Goal: Information Seeking & Learning: Learn about a topic

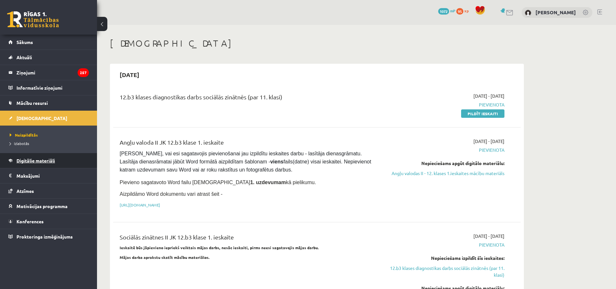
click at [32, 162] on span "Digitālie materiāli" at bounding box center [35, 160] width 38 height 6
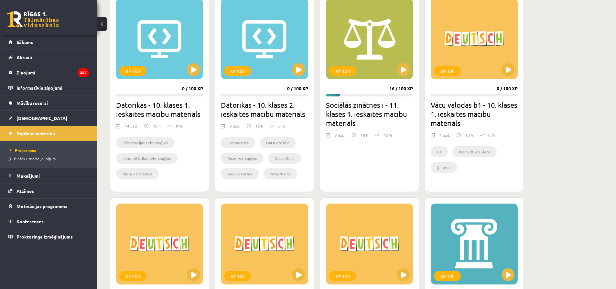
scroll to position [195, 0]
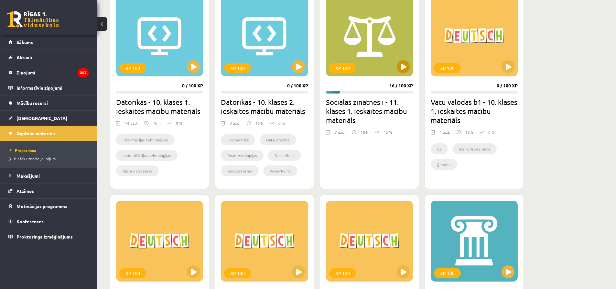
click at [398, 60] on div "XP 100" at bounding box center [369, 35] width 87 height 81
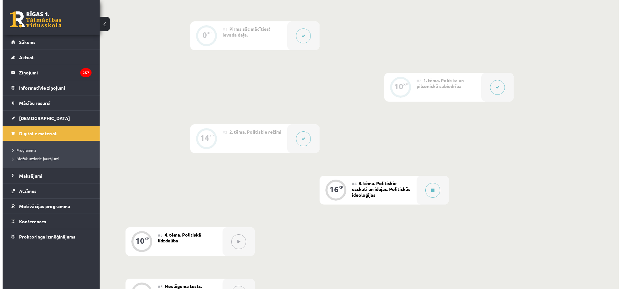
scroll to position [175, 0]
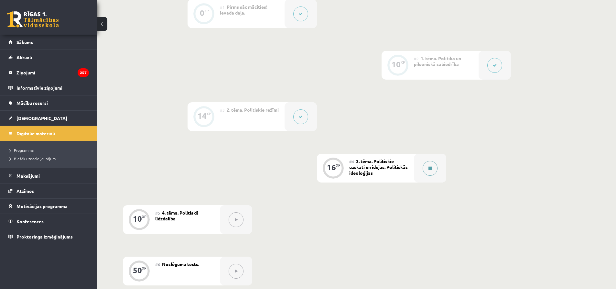
click at [431, 167] on icon at bounding box center [429, 168] width 3 height 4
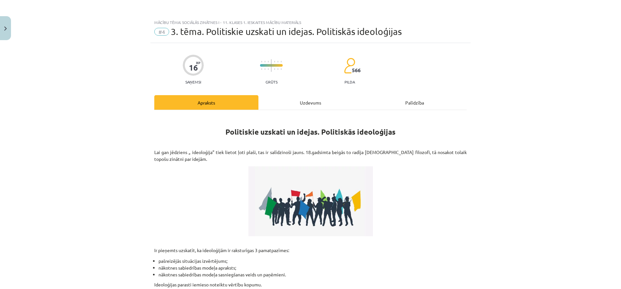
click at [314, 99] on div "Uzdevums" at bounding box center [310, 102] width 104 height 15
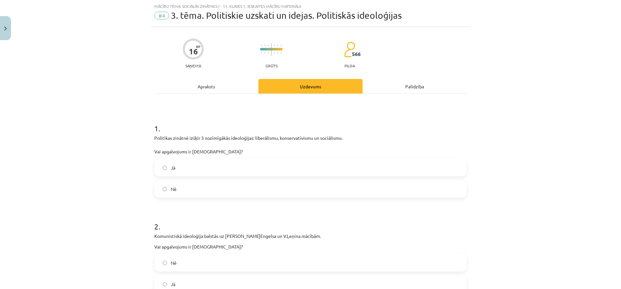
click at [185, 169] on label "Jā" at bounding box center [310, 167] width 311 height 16
click at [166, 275] on div "Jā" at bounding box center [310, 283] width 312 height 17
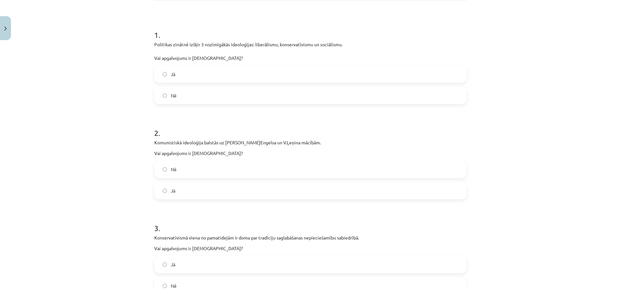
scroll to position [126, 0]
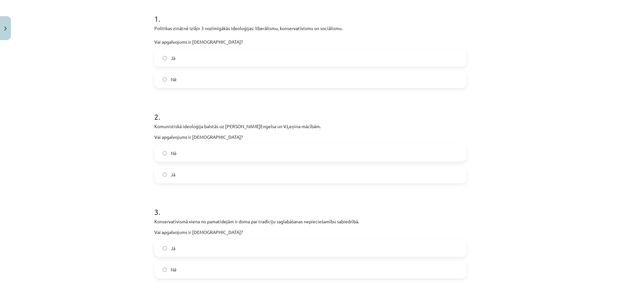
click at [357, 180] on label "Jā" at bounding box center [310, 174] width 311 height 16
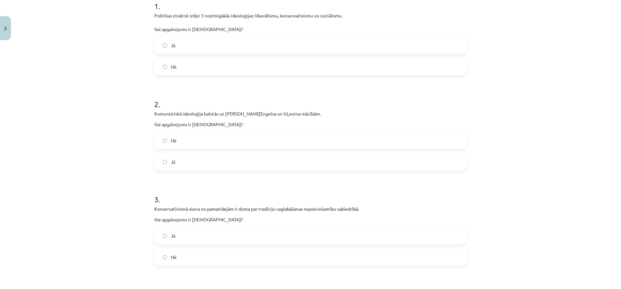
click at [579, 129] on div "Mācību tēma: Sociālās zinātnes i - 11. klases 1. ieskaites mācību materiāls #4 …" at bounding box center [310, 144] width 621 height 289
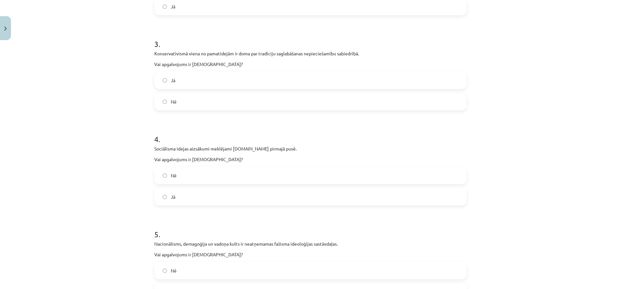
scroll to position [298, 0]
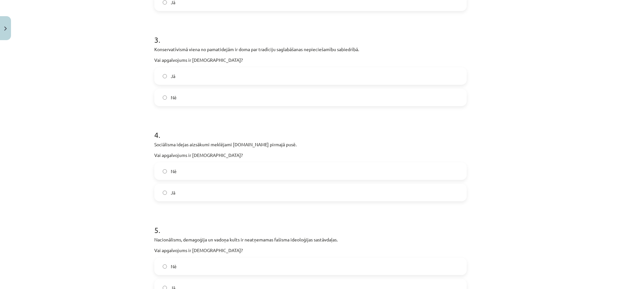
click at [319, 75] on label "Jā" at bounding box center [310, 76] width 311 height 16
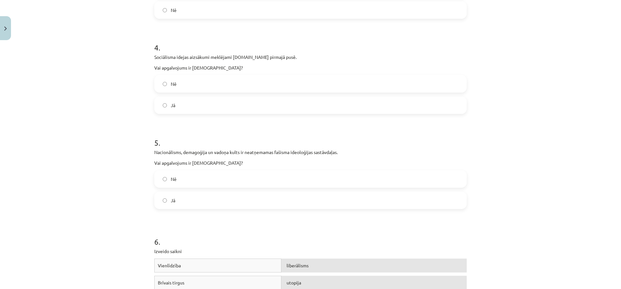
scroll to position [407, 0]
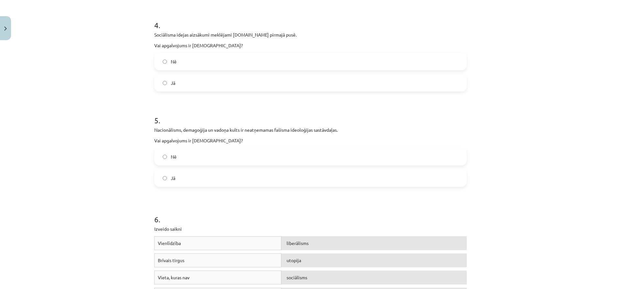
click at [378, 79] on label "Jā" at bounding box center [310, 83] width 311 height 16
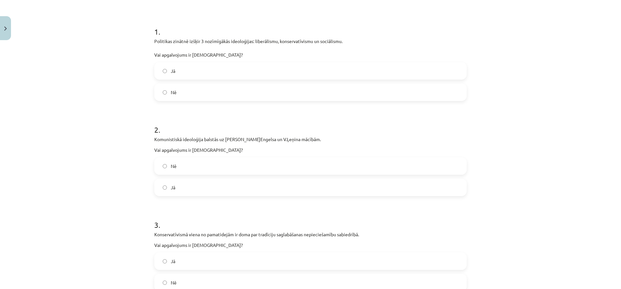
scroll to position [0, 0]
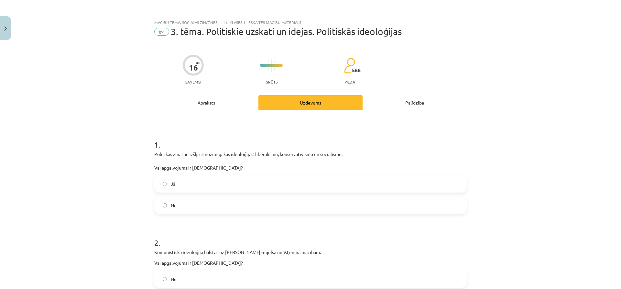
click at [200, 105] on div "Apraksts" at bounding box center [206, 102] width 104 height 15
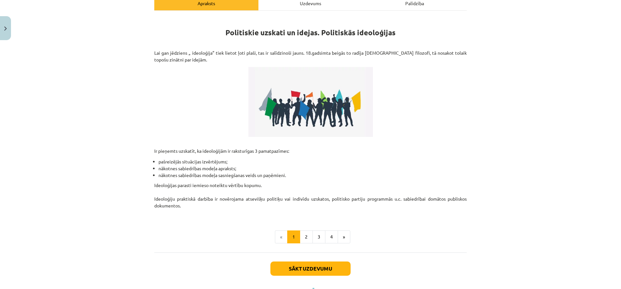
scroll to position [128, 0]
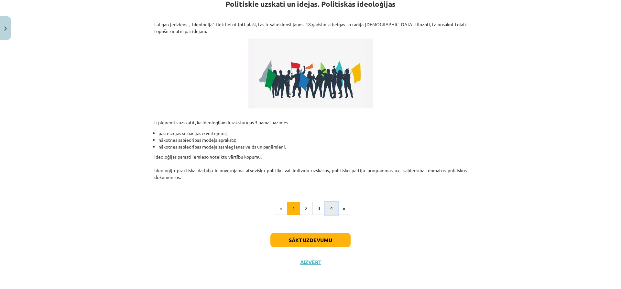
click at [327, 208] on button "4" at bounding box center [331, 208] width 13 height 13
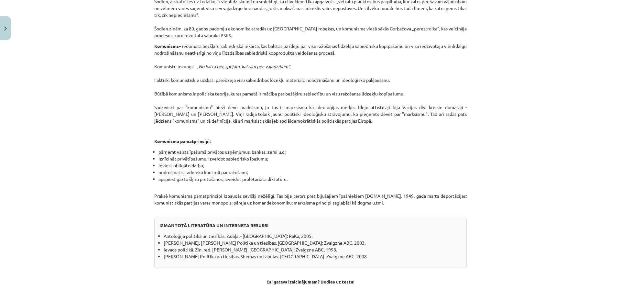
scroll to position [490, 0]
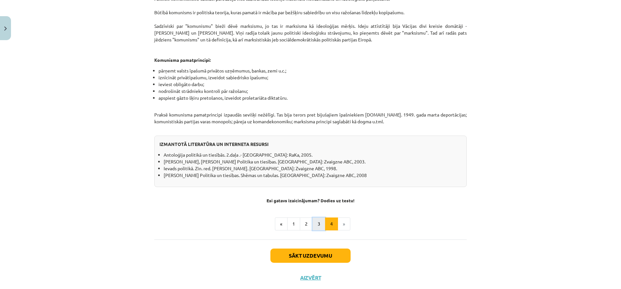
click at [313, 219] on button "3" at bounding box center [318, 223] width 13 height 13
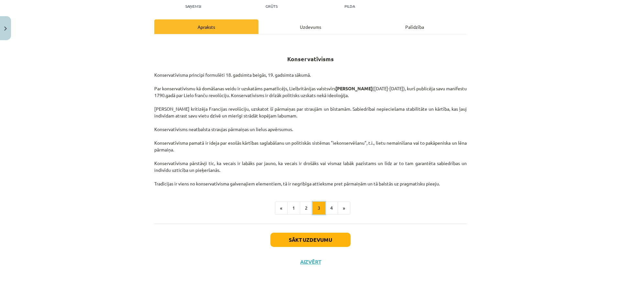
scroll to position [76, 0]
click at [327, 208] on button "4" at bounding box center [331, 207] width 13 height 13
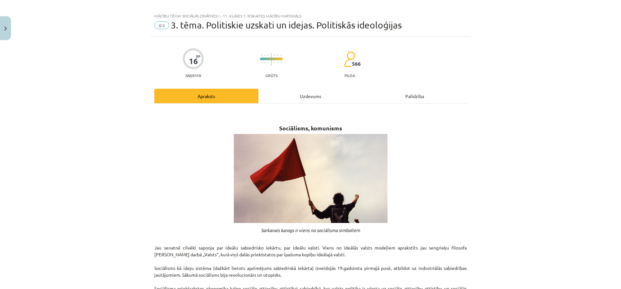
scroll to position [0, 0]
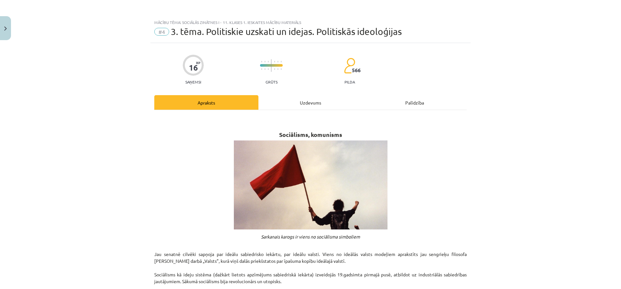
click at [316, 105] on div "Uzdevums" at bounding box center [310, 102] width 104 height 15
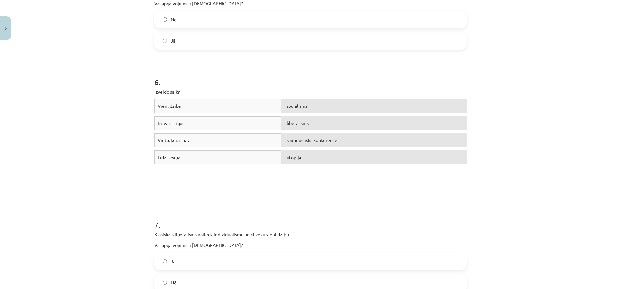
scroll to position [622, 0]
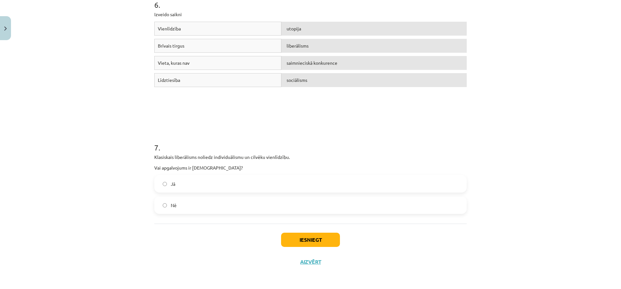
click at [198, 204] on label "Nē" at bounding box center [310, 205] width 311 height 16
click at [312, 239] on button "Iesniegt" at bounding box center [310, 239] width 59 height 14
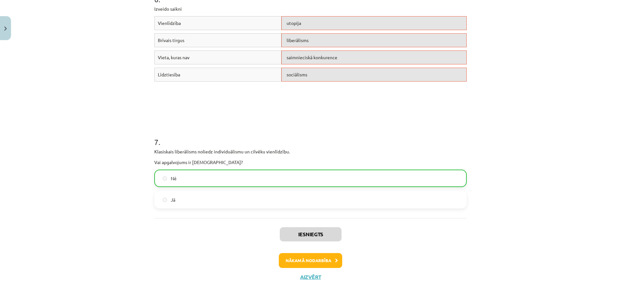
scroll to position [642, 0]
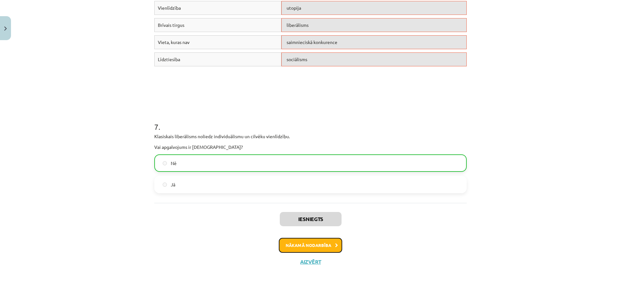
click at [319, 246] on button "Nākamā nodarbība" at bounding box center [310, 245] width 63 height 15
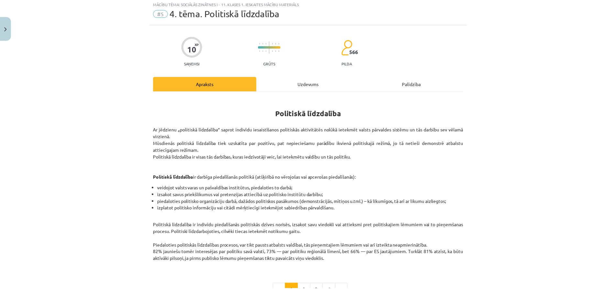
scroll to position [16, 0]
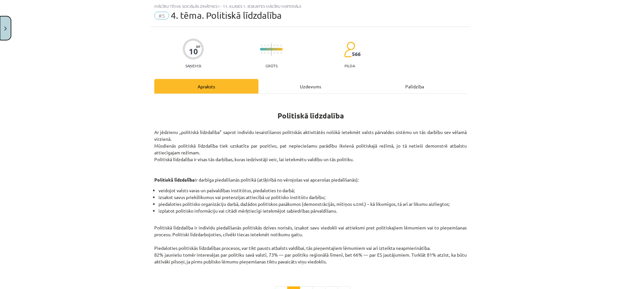
click at [9, 27] on button "Close" at bounding box center [5, 28] width 11 height 24
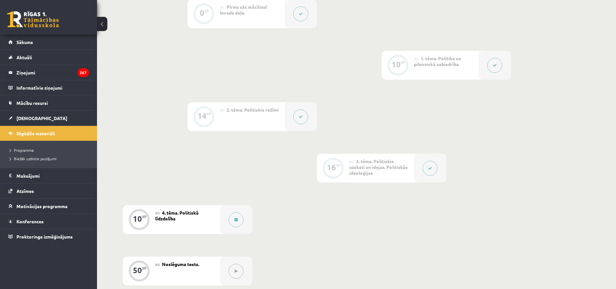
click at [598, 128] on div "Digitālie materiāli 26 XP XP 100 26 / 100 XP Sociālās zinātnes i - 11. klases 1…" at bounding box center [356, 117] width 519 height 535
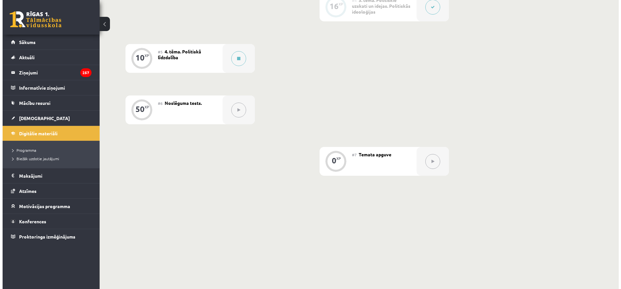
scroll to position [281, 0]
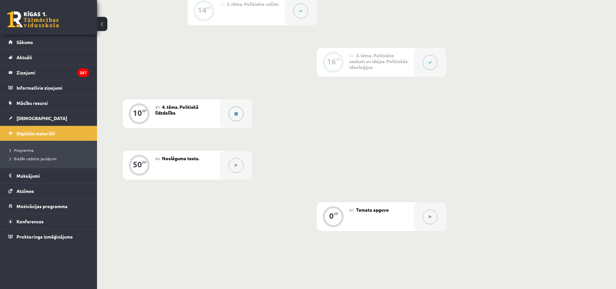
click at [237, 112] on icon at bounding box center [235, 114] width 3 height 4
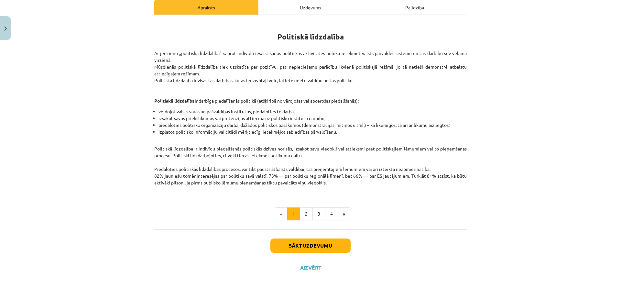
scroll to position [98, 0]
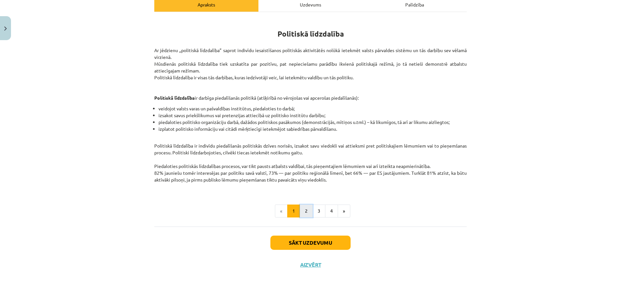
click at [303, 209] on button "2" at bounding box center [306, 210] width 13 height 13
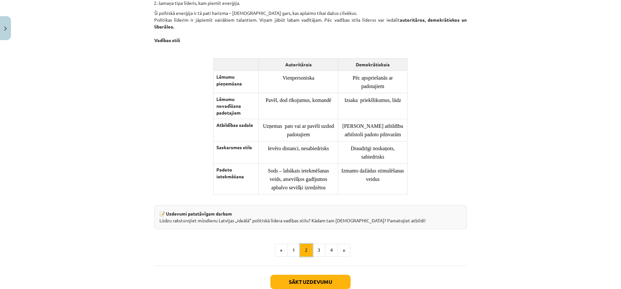
scroll to position [450, 0]
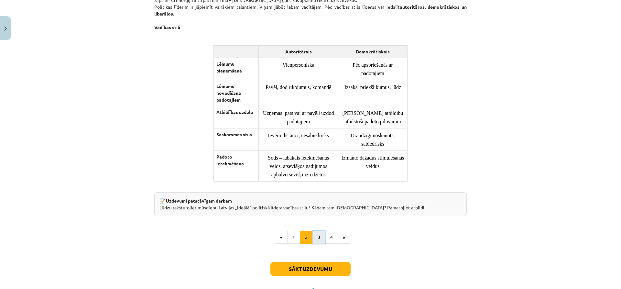
click at [317, 242] on button "3" at bounding box center [318, 236] width 13 height 13
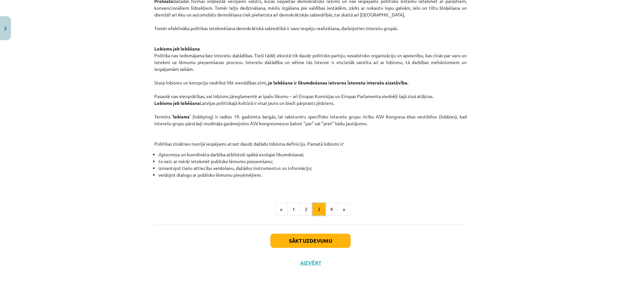
scroll to position [322, 0]
drag, startPoint x: 229, startPoint y: 179, endPoint x: 196, endPoint y: 186, distance: 34.7
drag, startPoint x: 228, startPoint y: 186, endPoint x: 324, endPoint y: 185, distance: 96.0
click at [324, 185] on p at bounding box center [310, 183] width 312 height 7
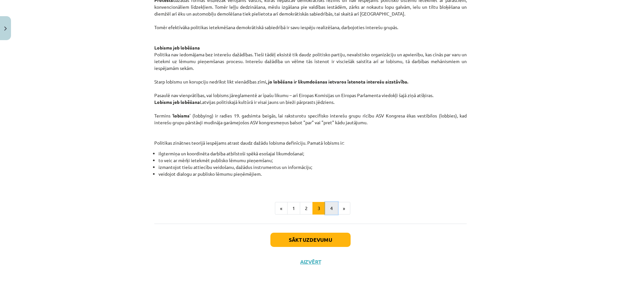
click at [329, 208] on button "4" at bounding box center [331, 208] width 13 height 13
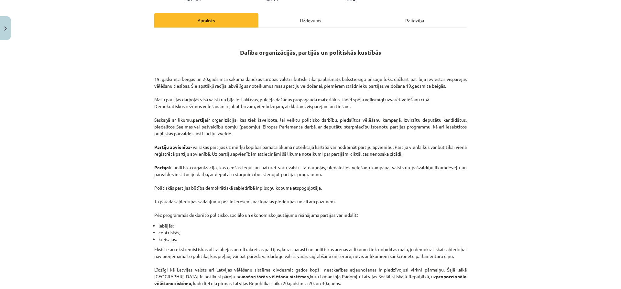
scroll to position [82, 0]
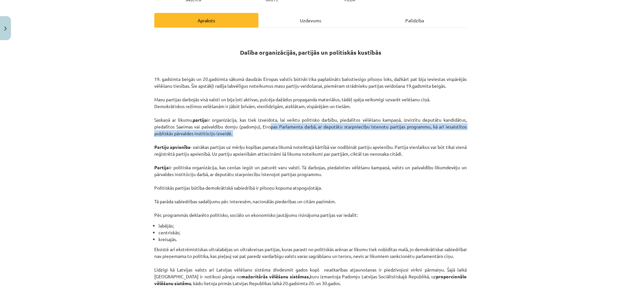
drag, startPoint x: 268, startPoint y: 128, endPoint x: 218, endPoint y: 141, distance: 51.0
click at [218, 141] on p "19. gadsimta beigās un 20.gadsimta sākumā daudzās Eiropas valstīs būtiski tika …" at bounding box center [310, 143] width 312 height 149
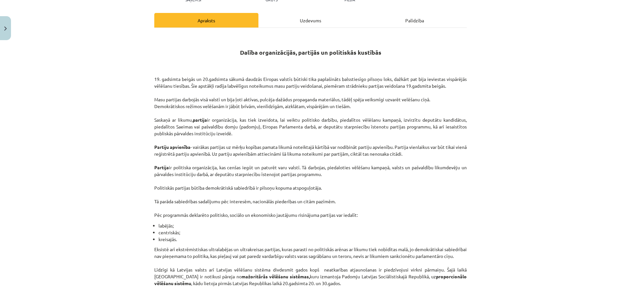
click at [242, 144] on p "19. gadsimta beigās un 20.gadsimta sākumā daudzās Eiropas valstīs būtiski tika …" at bounding box center [310, 143] width 312 height 149
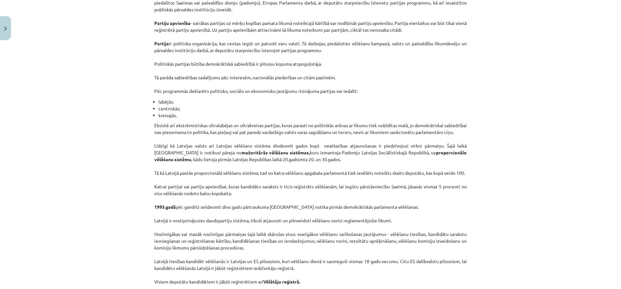
scroll to position [208, 0]
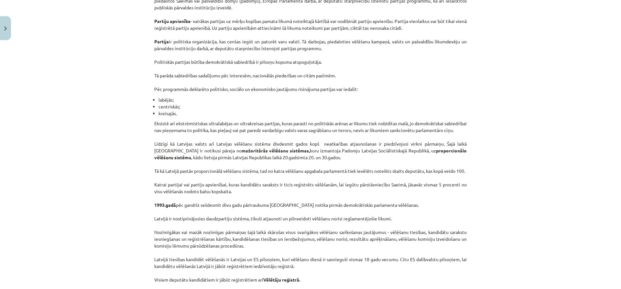
click at [505, 125] on div "Mācību tēma: Sociālās zinātnes i - 11. klases 1. ieskaites mācību materiāls #5 …" at bounding box center [310, 144] width 621 height 289
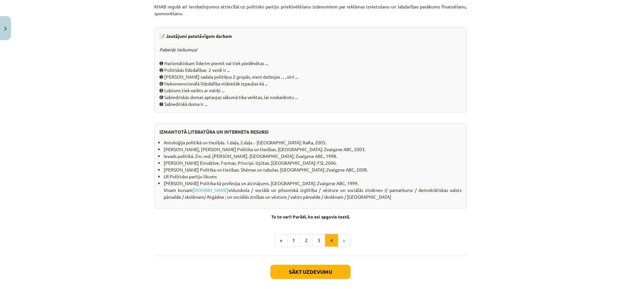
scroll to position [560, 0]
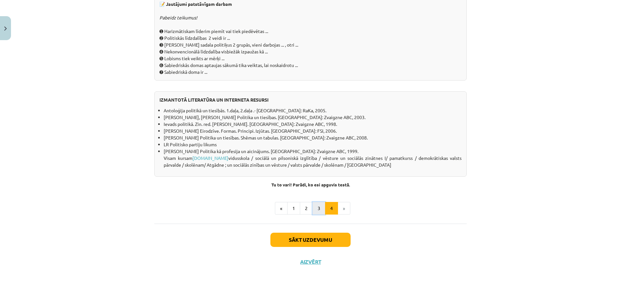
click at [316, 208] on button "3" at bounding box center [318, 208] width 13 height 13
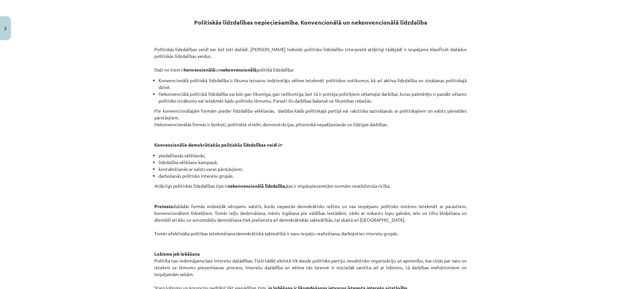
scroll to position [322, 0]
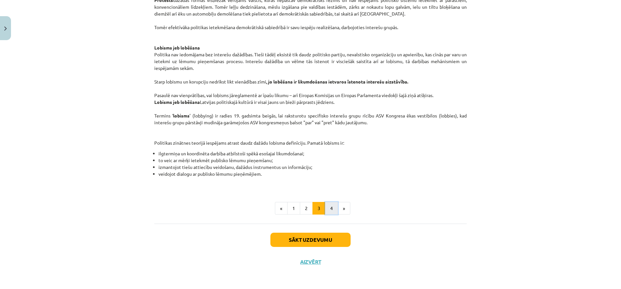
click at [330, 206] on button "4" at bounding box center [331, 208] width 13 height 13
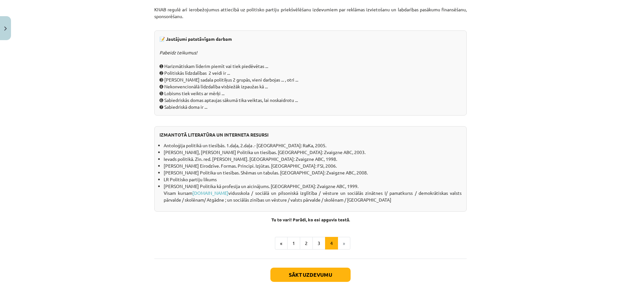
scroll to position [536, 0]
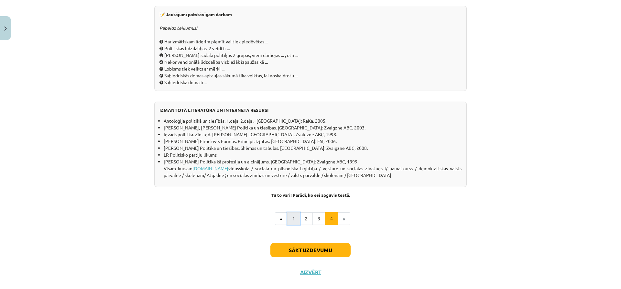
click at [289, 225] on button "1" at bounding box center [293, 218] width 13 height 13
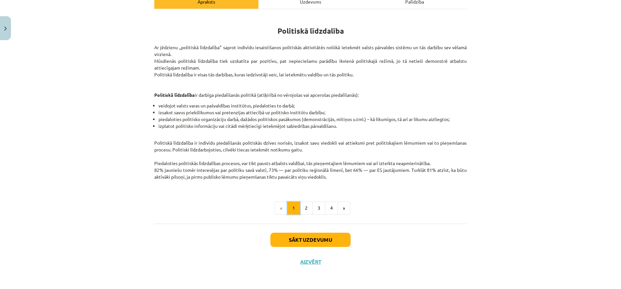
scroll to position [101, 0]
click at [303, 207] on button "2" at bounding box center [306, 208] width 13 height 13
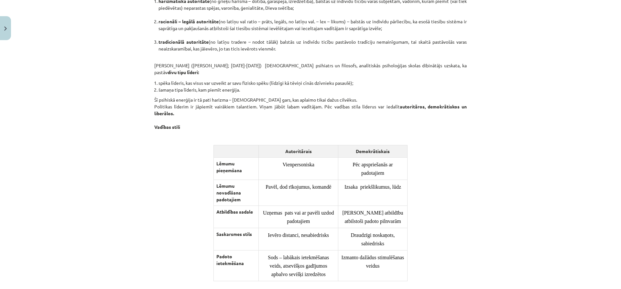
scroll to position [484, 0]
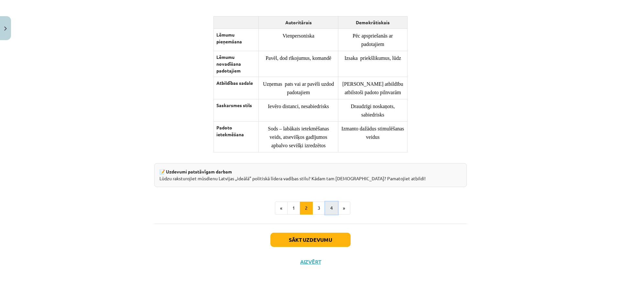
click at [330, 207] on button "4" at bounding box center [331, 207] width 13 height 13
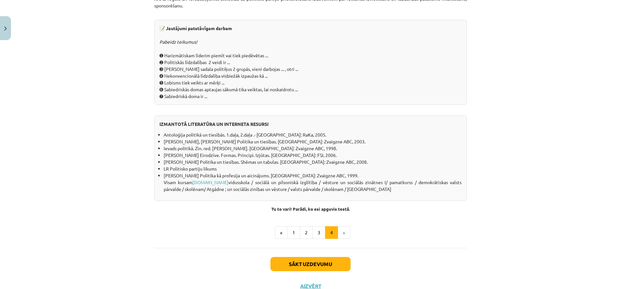
scroll to position [560, 0]
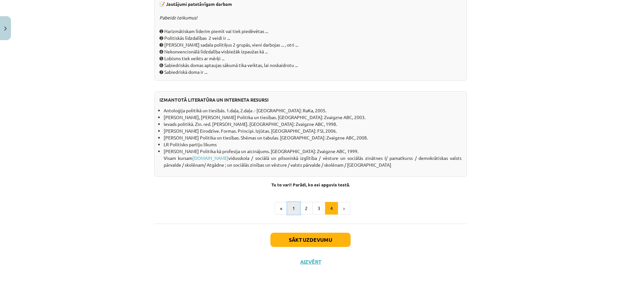
click at [291, 208] on button "1" at bounding box center [293, 208] width 13 height 13
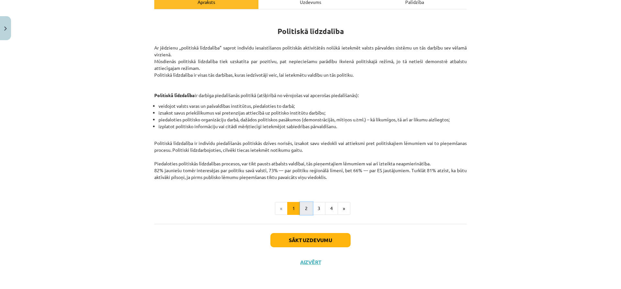
click at [303, 212] on button "2" at bounding box center [306, 208] width 13 height 13
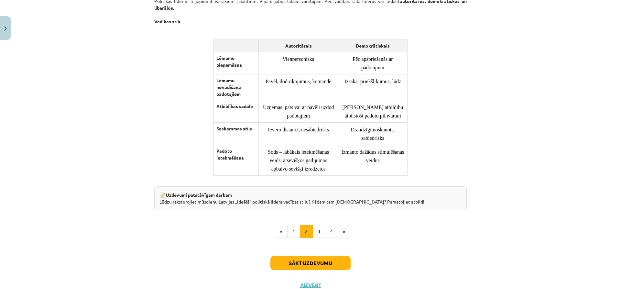
scroll to position [458, 0]
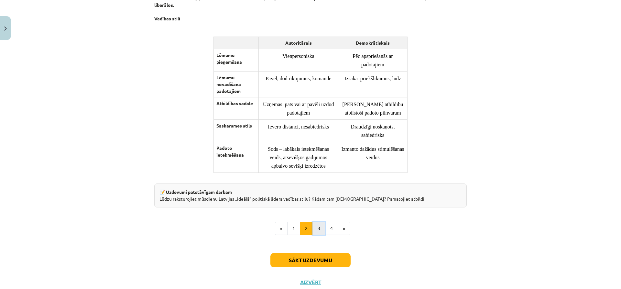
click at [316, 235] on button "3" at bounding box center [318, 228] width 13 height 13
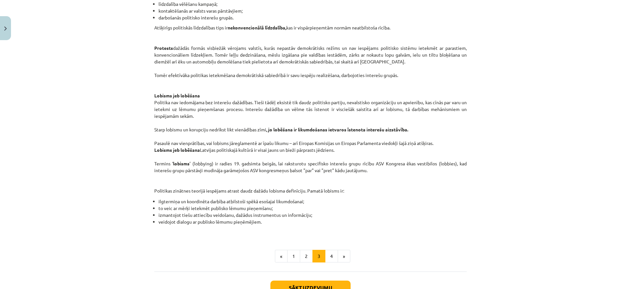
scroll to position [295, 0]
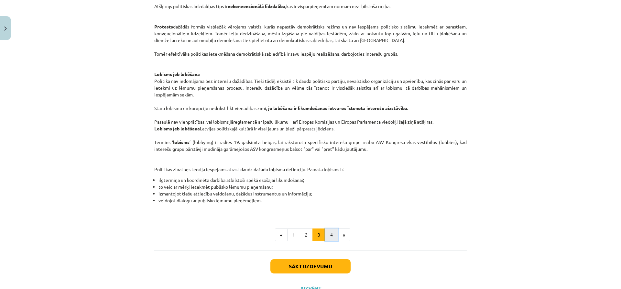
click at [328, 236] on button "4" at bounding box center [331, 234] width 13 height 13
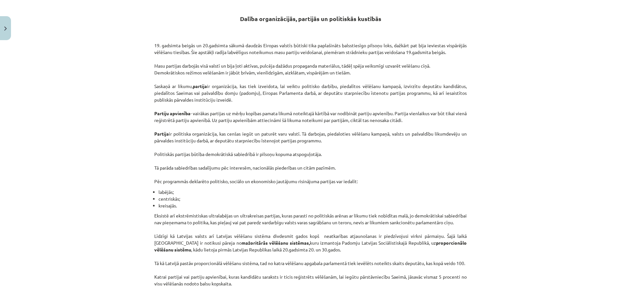
scroll to position [0, 0]
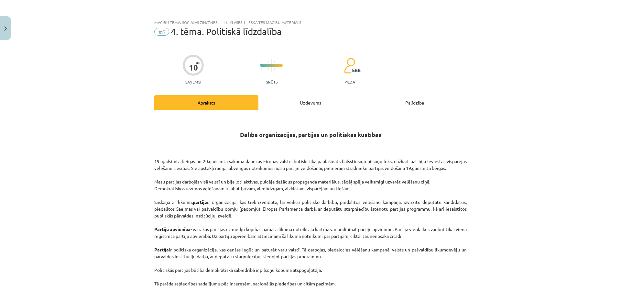
click at [299, 100] on div "Uzdevums" at bounding box center [310, 102] width 104 height 15
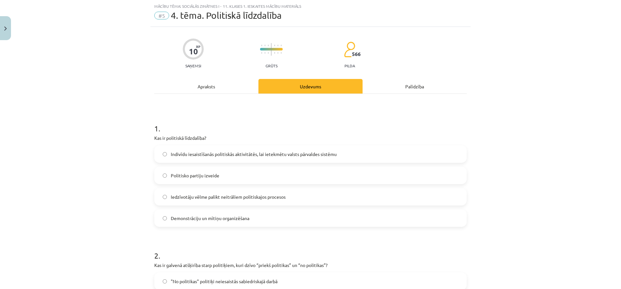
click at [293, 155] on span "Indivīdu iesaistīšanās politiskās aktivitātēs, lai ietekmētu valsts pārvaldes s…" at bounding box center [254, 154] width 166 height 7
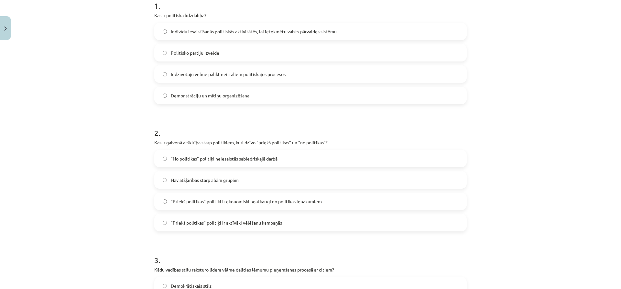
scroll to position [144, 0]
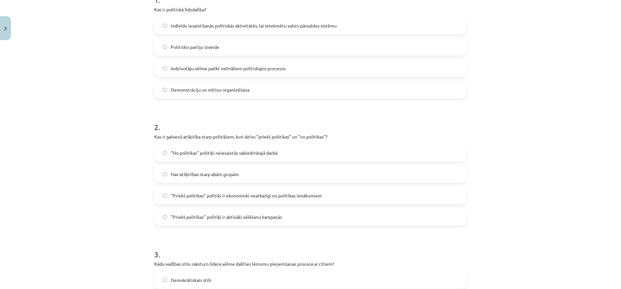
click at [244, 197] on span ""Priekš politikas" politiķi ir ekonomiski neatkarīgi no politikas ienākumiem" at bounding box center [246, 195] width 151 height 7
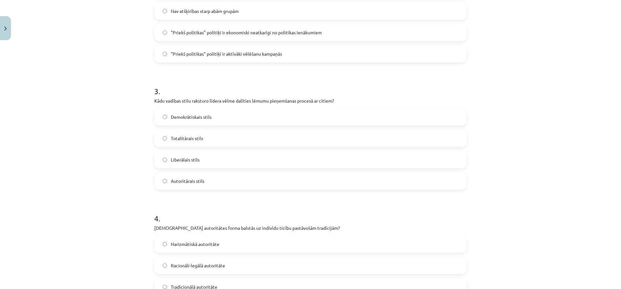
scroll to position [310, 0]
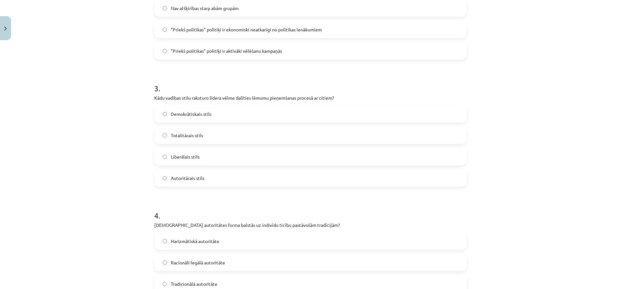
click at [335, 111] on label "Demokrātiskais stils" at bounding box center [310, 114] width 311 height 16
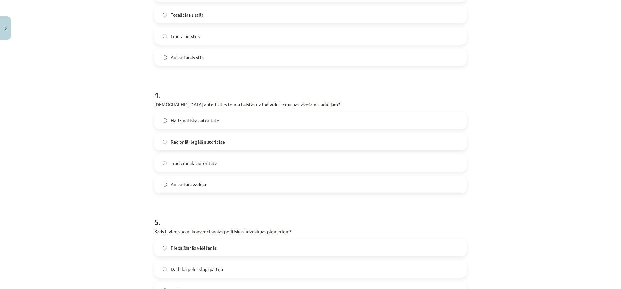
scroll to position [439, 0]
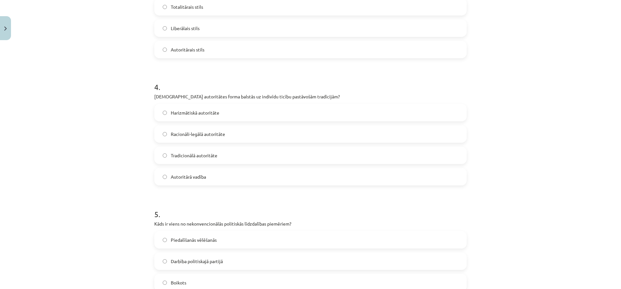
click at [370, 156] on label "Tradicionālā autoritāte" at bounding box center [310, 155] width 311 height 16
click at [483, 152] on div "Mācību tēma: Sociālās zinātnes i - 11. klases 1. ieskaites mācību materiāls #5 …" at bounding box center [310, 144] width 621 height 289
drag, startPoint x: 615, startPoint y: 171, endPoint x: 618, endPoint y: 175, distance: 4.3
click at [618, 175] on div "Mācību tēma: Sociālās zinātnes i - 11. klases 1. ieskaites mācību materiāls #5 …" at bounding box center [310, 144] width 621 height 289
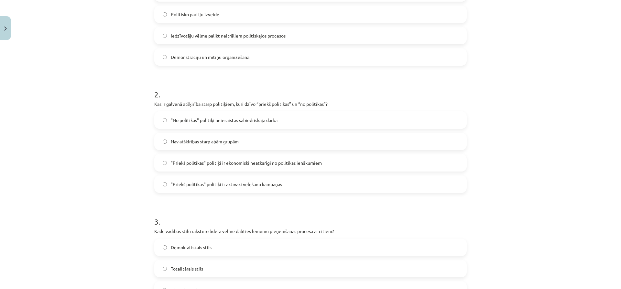
scroll to position [0, 0]
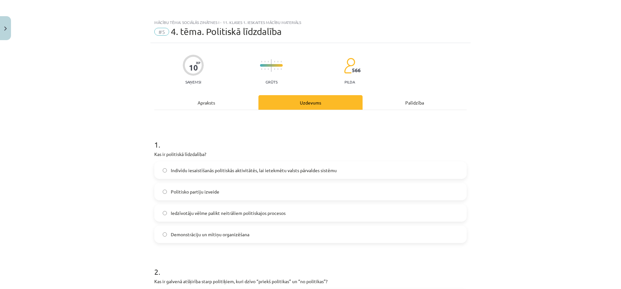
click at [215, 99] on div "Apraksts" at bounding box center [206, 102] width 104 height 15
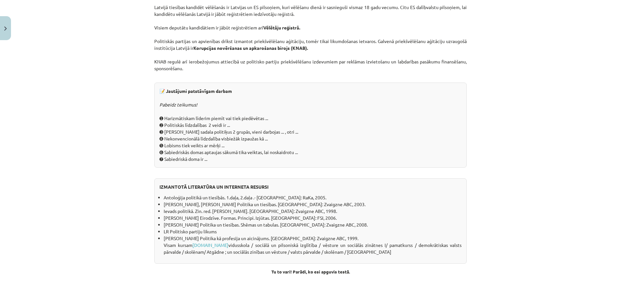
scroll to position [506, 0]
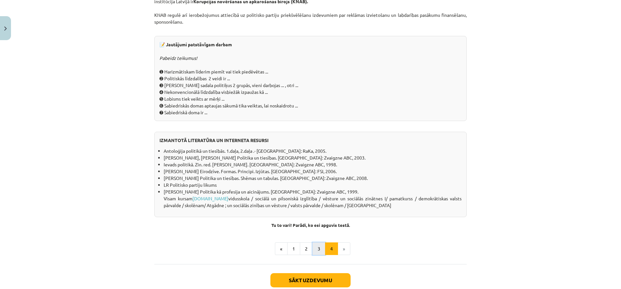
click at [315, 255] on button "3" at bounding box center [318, 248] width 13 height 13
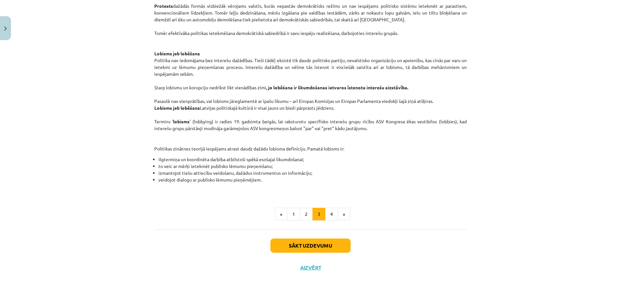
scroll to position [322, 0]
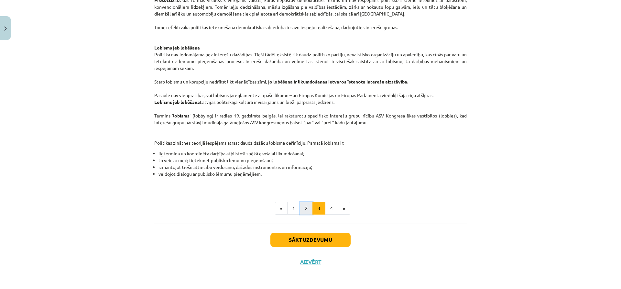
click at [305, 207] on button "2" at bounding box center [306, 208] width 13 height 13
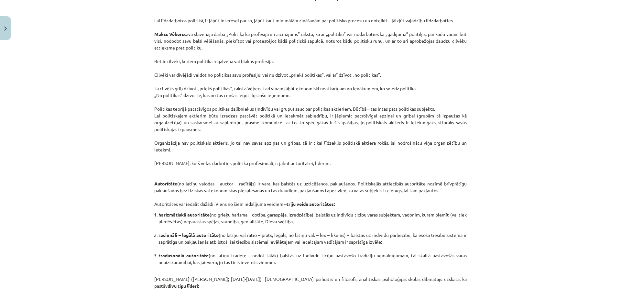
scroll to position [116, 0]
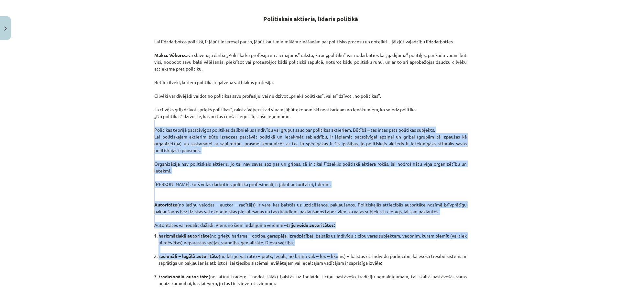
drag, startPoint x: 337, startPoint y: 258, endPoint x: 396, endPoint y: 124, distance: 145.6
click at [396, 124] on div "Politiskais aktieris, līderis politikā Lai līdzdarbotos politikā, ir jābūt inte…" at bounding box center [310, 275] width 312 height 550
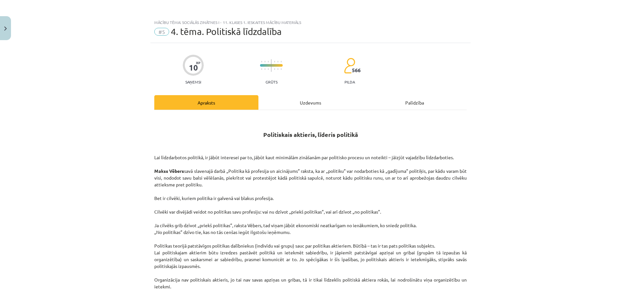
click at [306, 101] on div "Uzdevums" at bounding box center [310, 102] width 104 height 15
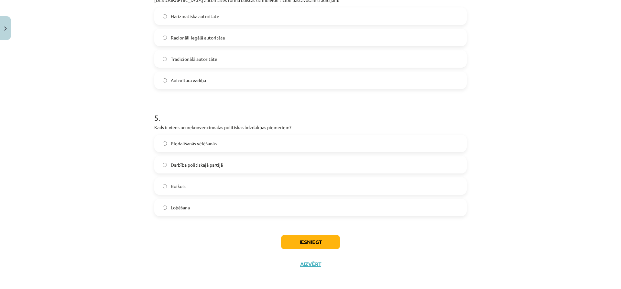
scroll to position [537, 0]
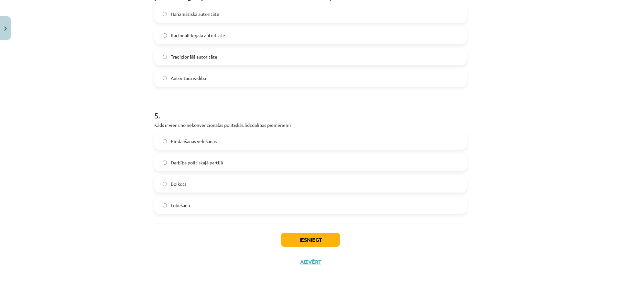
click at [211, 183] on label "Boikots" at bounding box center [310, 184] width 311 height 16
click at [294, 245] on button "Iesniegt" at bounding box center [310, 239] width 59 height 14
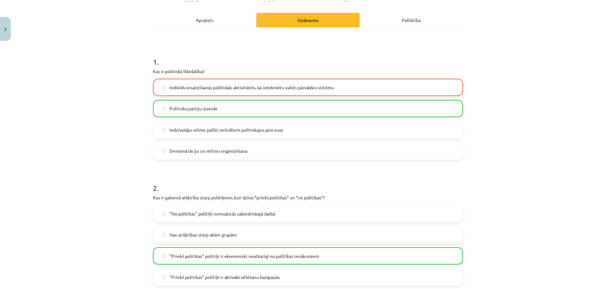
scroll to position [0, 0]
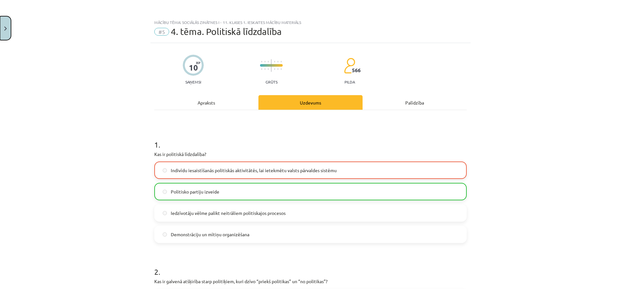
click at [4, 26] on button "Close" at bounding box center [5, 28] width 11 height 24
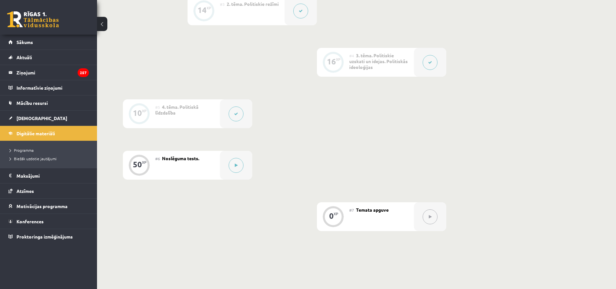
click at [532, 38] on div "0 XP #1 Pirms sāc mācīties! Ievada daļa. 10 XP #2 1. tēma. Politika un pilsonis…" at bounding box center [317, 73] width 440 height 411
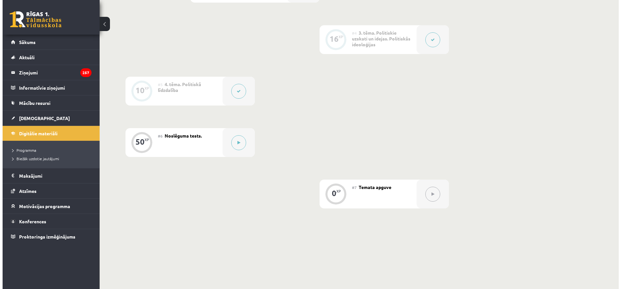
scroll to position [336, 0]
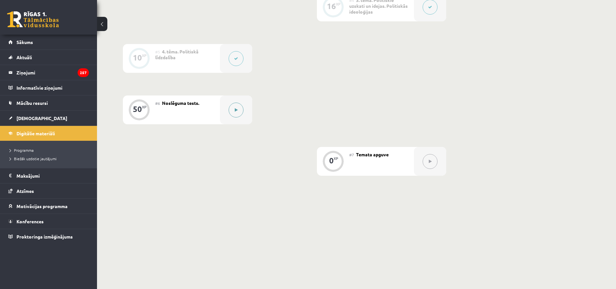
click at [236, 109] on icon at bounding box center [236, 110] width 3 height 4
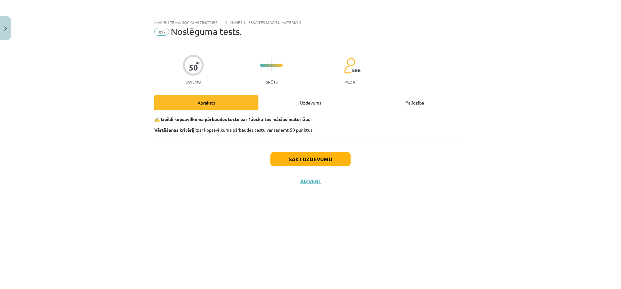
click at [299, 102] on div "Uzdevums" at bounding box center [310, 102] width 104 height 15
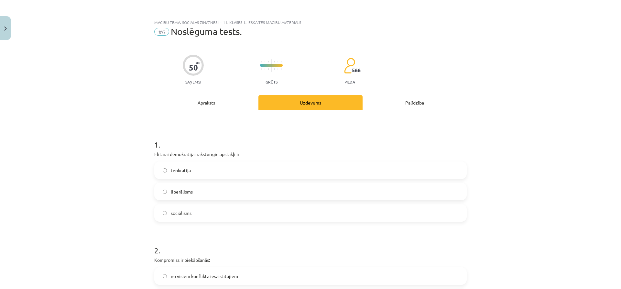
click at [256, 189] on label "liberālisms" at bounding box center [310, 191] width 311 height 16
click at [218, 105] on div "Apraksts" at bounding box center [206, 102] width 104 height 15
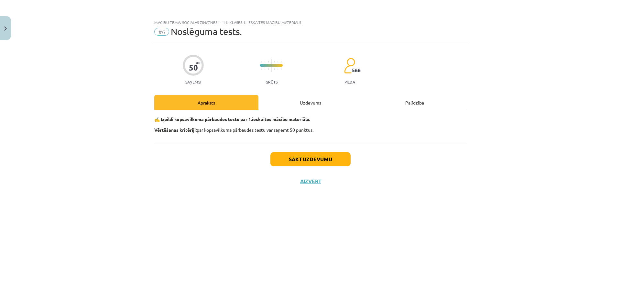
click at [298, 102] on div "Uzdevums" at bounding box center [310, 102] width 104 height 15
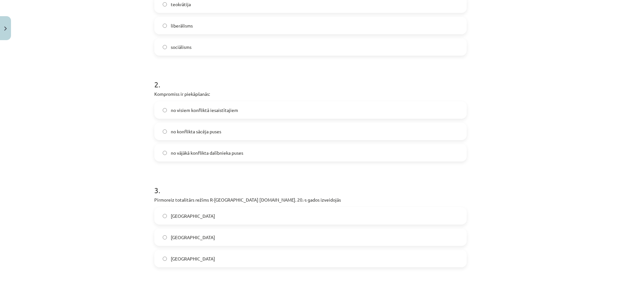
scroll to position [172, 0]
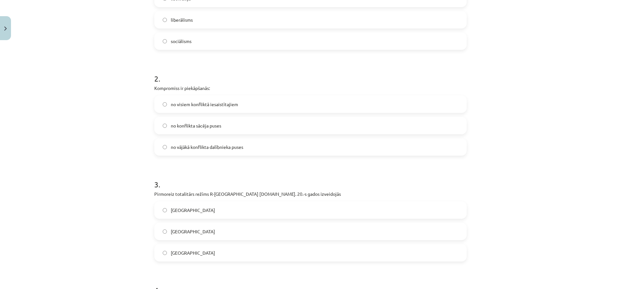
click at [248, 106] on label "no visiem konfliktā iesaistītajiem" at bounding box center [310, 104] width 311 height 16
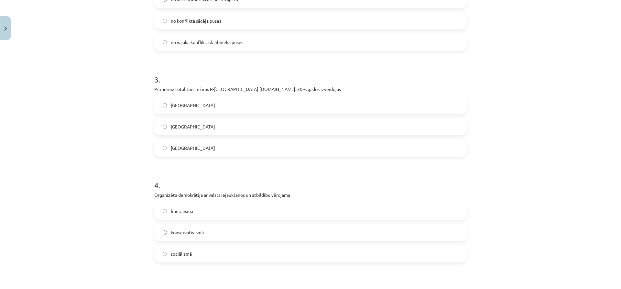
scroll to position [279, 0]
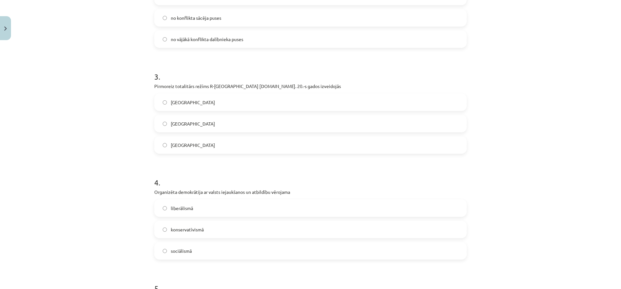
click at [259, 128] on label "[GEOGRAPHIC_DATA]" at bounding box center [310, 123] width 311 height 16
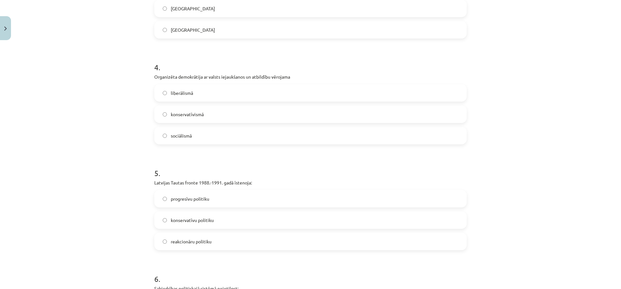
scroll to position [402, 0]
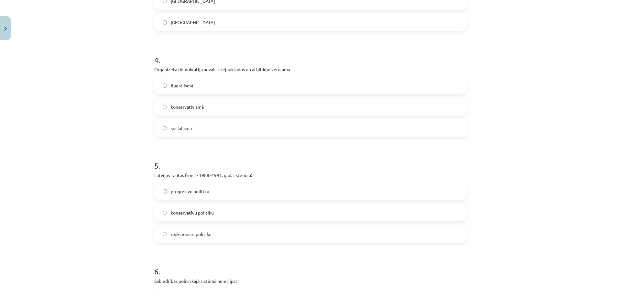
click at [236, 103] on label "konservatīvismā" at bounding box center [310, 107] width 311 height 16
click at [233, 124] on label "sociālismā" at bounding box center [310, 128] width 311 height 16
click at [224, 231] on label "reakcionāru politiku" at bounding box center [310, 234] width 311 height 16
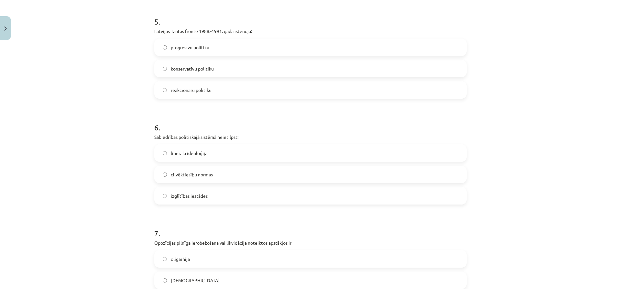
scroll to position [551, 0]
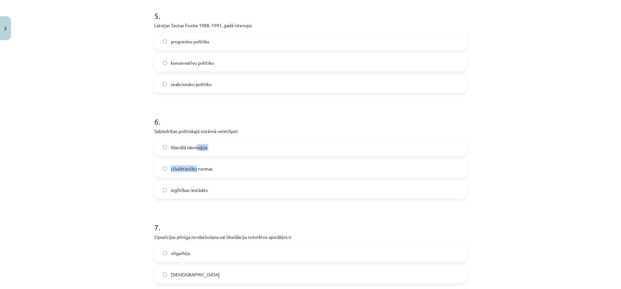
drag, startPoint x: 195, startPoint y: 148, endPoint x: 195, endPoint y: 166, distance: 18.4
click at [195, 166] on div "liberālā ideoloģija cilvēktiesību normas izglītības iestādes" at bounding box center [310, 168] width 312 height 60
click at [124, 166] on div "Mācību tēma: Sociālās zinātnes i - 11. klases 1. ieskaites mācību materiāls #6 …" at bounding box center [310, 144] width 621 height 289
click at [386, 146] on label "liberālā ideoloģija" at bounding box center [310, 147] width 311 height 16
click at [521, 138] on div "Mācību tēma: Sociālās zinātnes i - 11. klases 1. ieskaites mācību materiāls #6 …" at bounding box center [310, 144] width 621 height 289
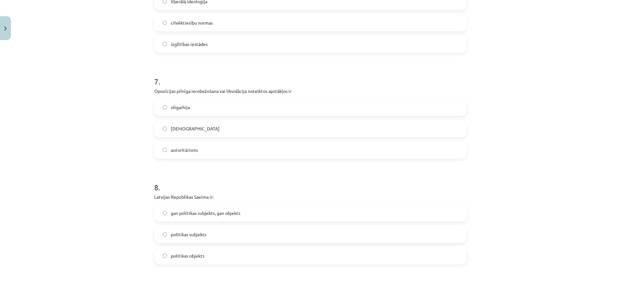
scroll to position [698, 0]
click at [231, 128] on label "[DEMOGRAPHIC_DATA]" at bounding box center [310, 127] width 311 height 16
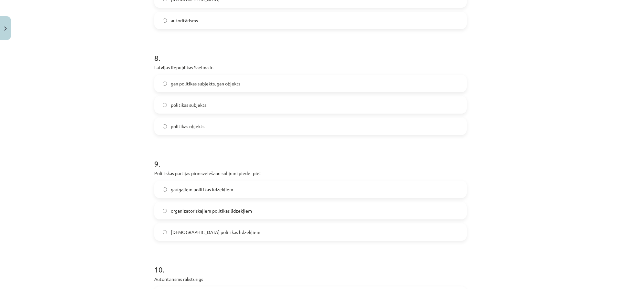
scroll to position [837, 0]
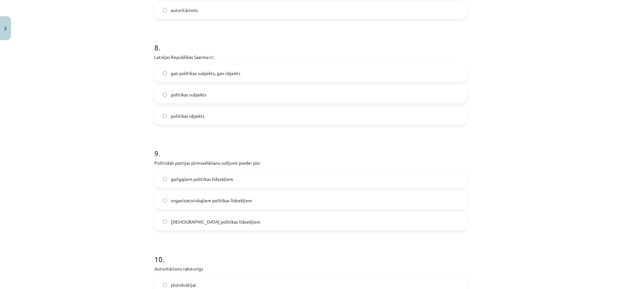
click at [311, 118] on label "politikas objekts" at bounding box center [310, 116] width 311 height 16
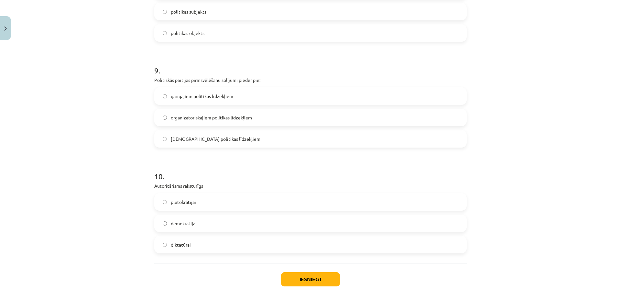
scroll to position [922, 0]
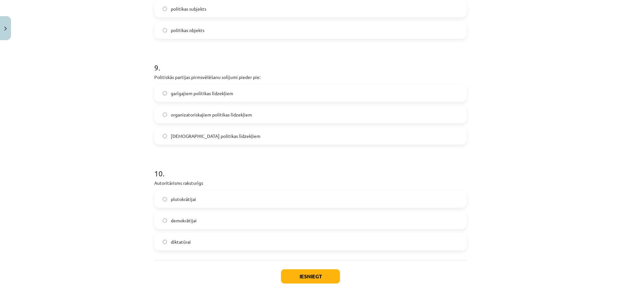
click at [240, 94] on label "garīgajiem politikas līdzekļiem" at bounding box center [310, 93] width 311 height 16
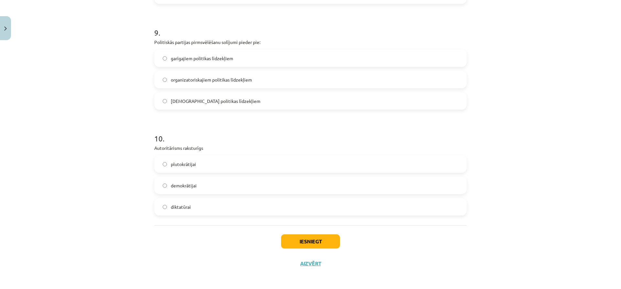
scroll to position [959, 0]
click at [195, 206] on label "diktatūrai" at bounding box center [310, 205] width 311 height 16
click at [317, 240] on button "Iesniegt" at bounding box center [310, 239] width 59 height 14
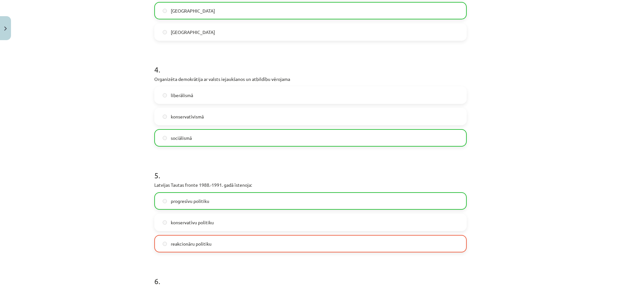
scroll to position [980, 0]
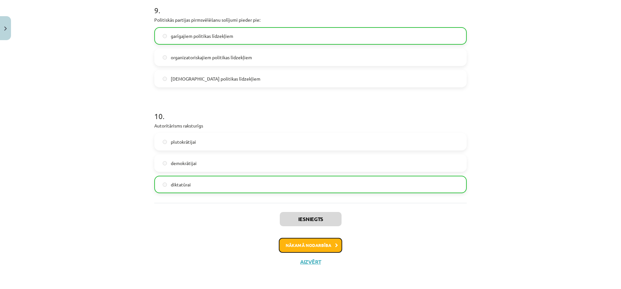
click at [318, 248] on button "Nākamā nodarbība" at bounding box center [310, 245] width 63 height 15
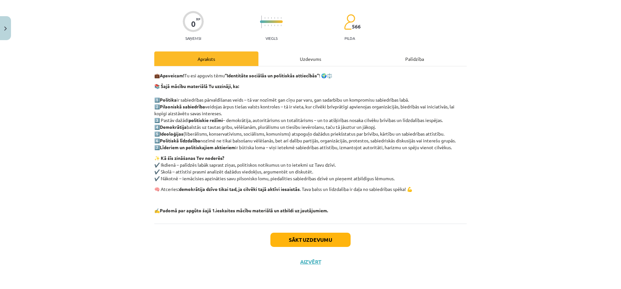
scroll to position [16, 0]
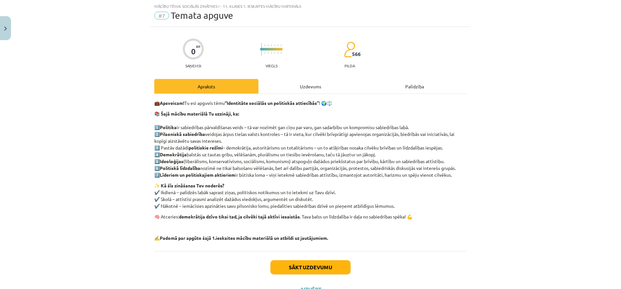
click at [317, 85] on div "Uzdevums" at bounding box center [310, 86] width 104 height 15
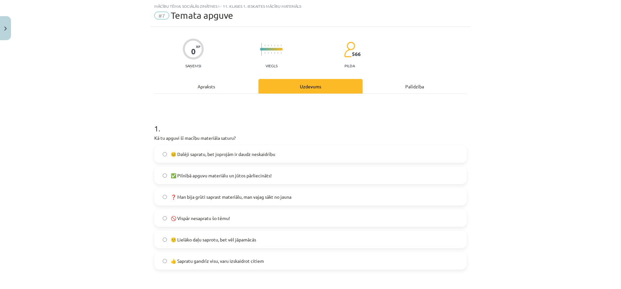
click at [199, 89] on div "Apraksts" at bounding box center [206, 86] width 104 height 15
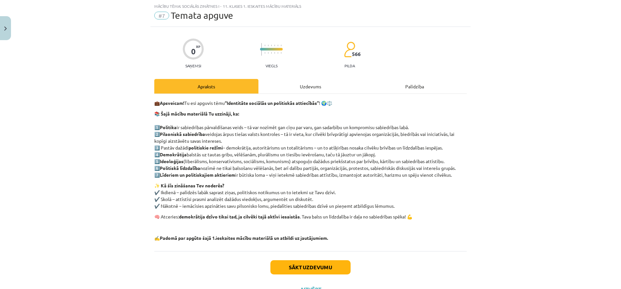
click at [305, 89] on div "Uzdevums" at bounding box center [310, 86] width 104 height 15
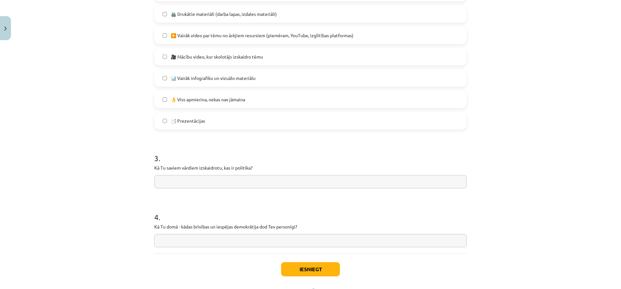
scroll to position [451, 0]
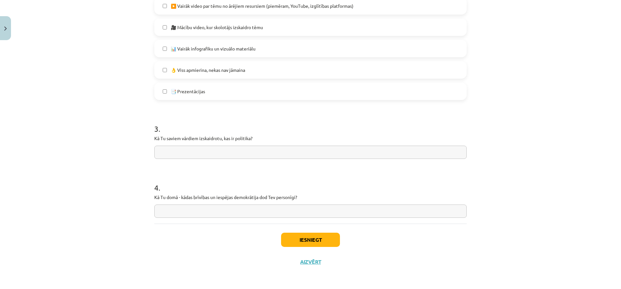
drag, startPoint x: 507, startPoint y: 189, endPoint x: 383, endPoint y: 162, distance: 127.3
click at [383, 162] on div "Mācību tēma: Sociālās zinātnes i - 11. klases 1. ieskaites mācību materiāls #7 …" at bounding box center [310, 144] width 621 height 289
click at [360, 152] on input "text" at bounding box center [310, 151] width 312 height 13
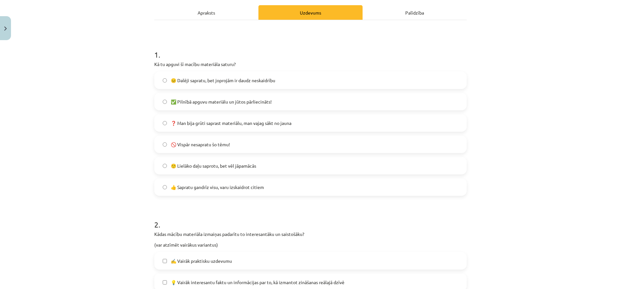
scroll to position [75, 0]
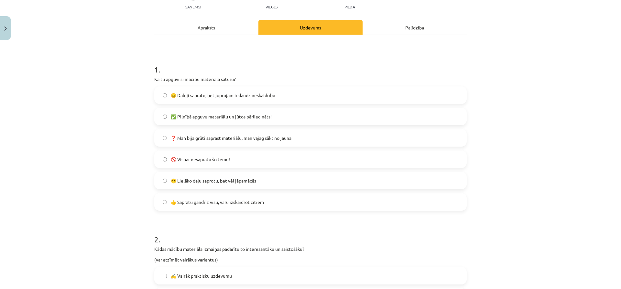
click at [230, 35] on hr at bounding box center [310, 35] width 312 height 0
click at [228, 33] on div "Apraksts" at bounding box center [206, 27] width 104 height 15
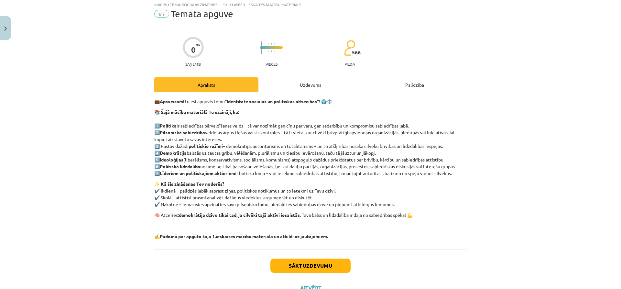
scroll to position [16, 0]
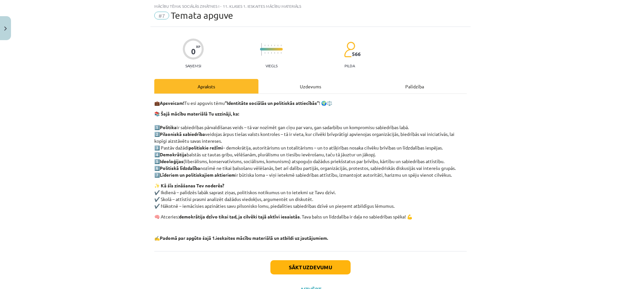
click at [318, 90] on div "Uzdevums" at bounding box center [310, 86] width 104 height 15
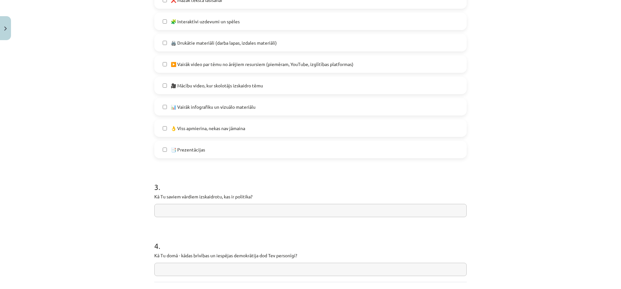
scroll to position [451, 0]
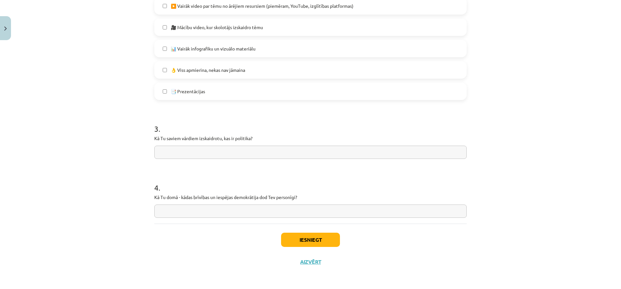
click at [357, 151] on input "text" at bounding box center [310, 151] width 312 height 13
type input "**********"
click at [211, 213] on input "text" at bounding box center [310, 210] width 312 height 13
type input "*"
type input "**********"
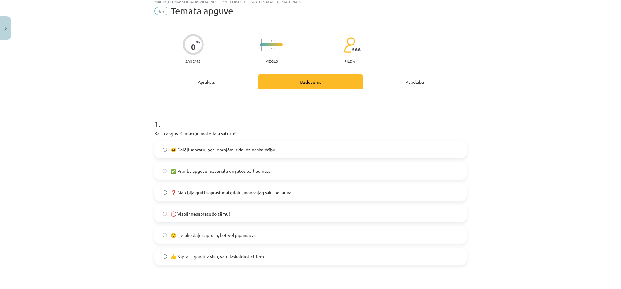
scroll to position [0, 0]
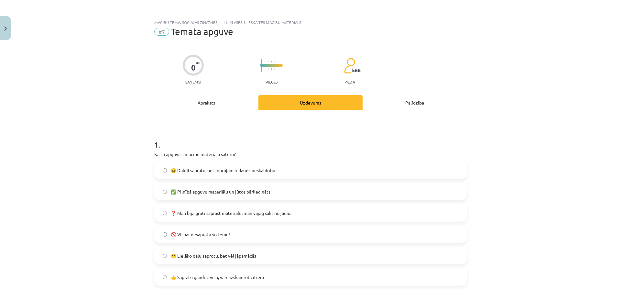
click at [226, 99] on div "Apraksts" at bounding box center [206, 102] width 104 height 15
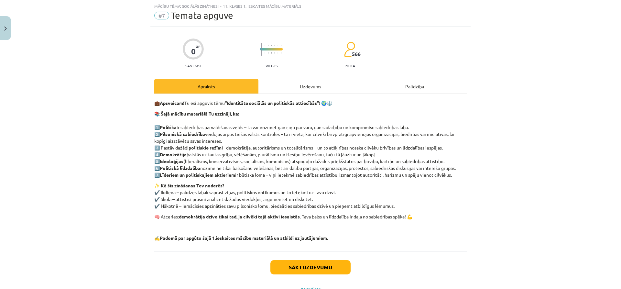
scroll to position [44, 0]
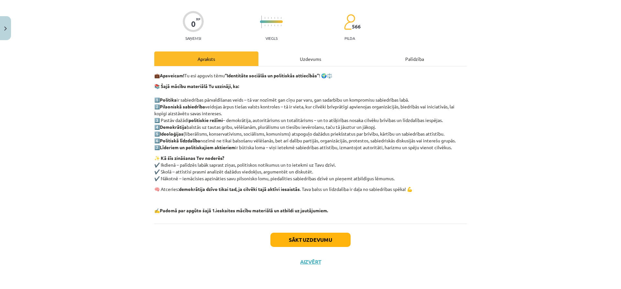
click at [294, 58] on div "Uzdevums" at bounding box center [310, 58] width 104 height 15
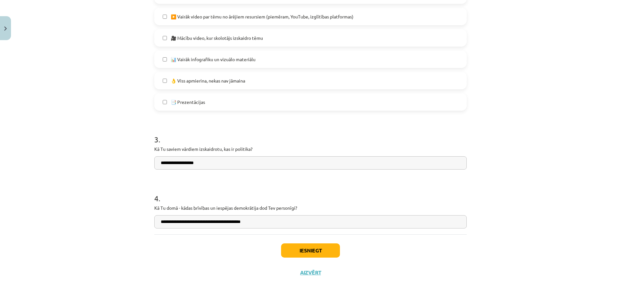
scroll to position [451, 0]
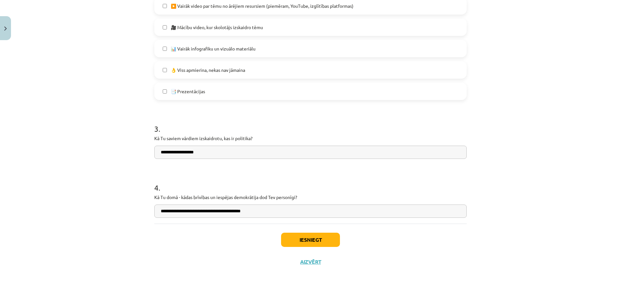
click at [298, 210] on input "**********" at bounding box center [310, 210] width 312 height 13
type input "**********"
click at [307, 239] on button "Iesniegt" at bounding box center [310, 239] width 59 height 14
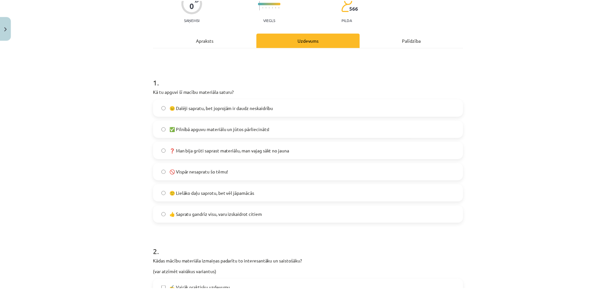
scroll to position [32, 0]
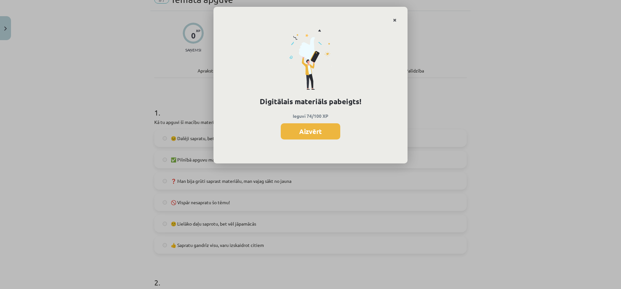
click at [394, 20] on icon "Close" at bounding box center [395, 20] width 4 height 5
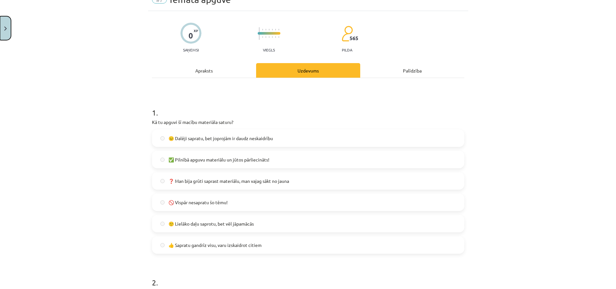
click at [4, 28] on img "Close" at bounding box center [5, 29] width 3 height 4
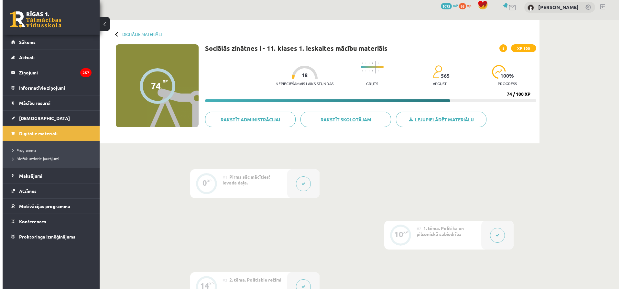
scroll to position [0, 0]
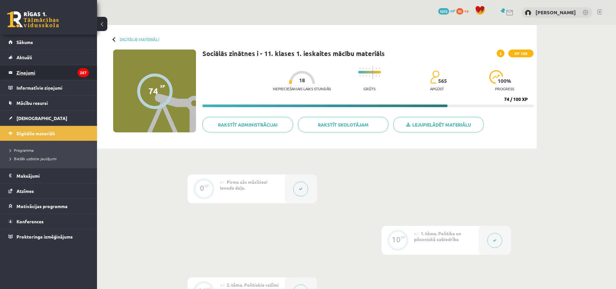
click at [37, 70] on legend "Ziņojumi 257" at bounding box center [52, 72] width 72 height 15
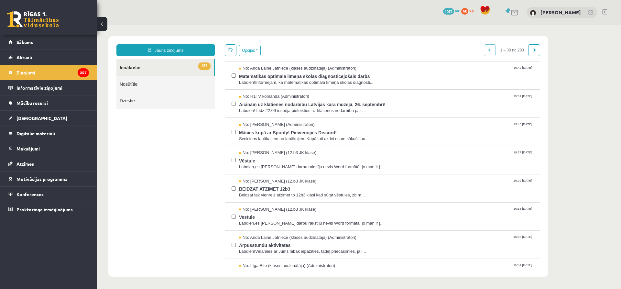
click at [40, 15] on link at bounding box center [33, 19] width 52 height 16
